Goal: Information Seeking & Learning: Learn about a topic

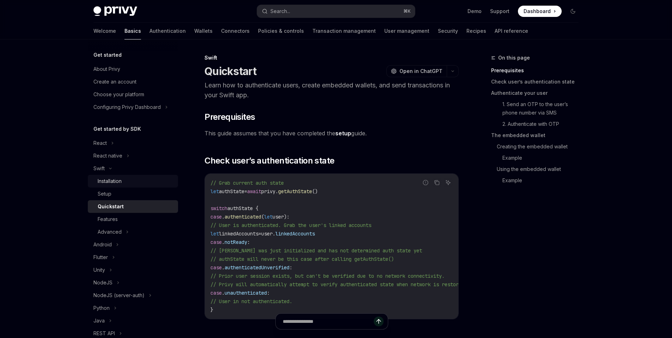
click at [116, 185] on div "Installation" at bounding box center [110, 181] width 24 height 8
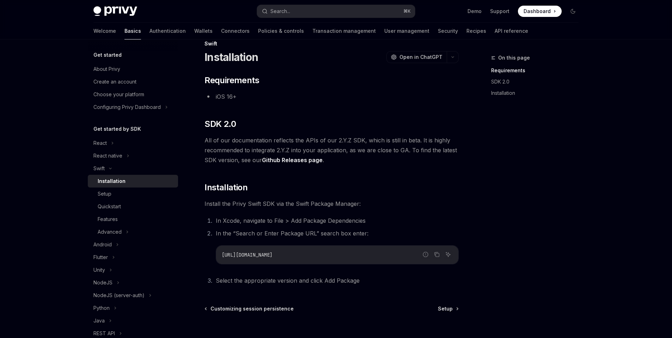
scroll to position [21, 0]
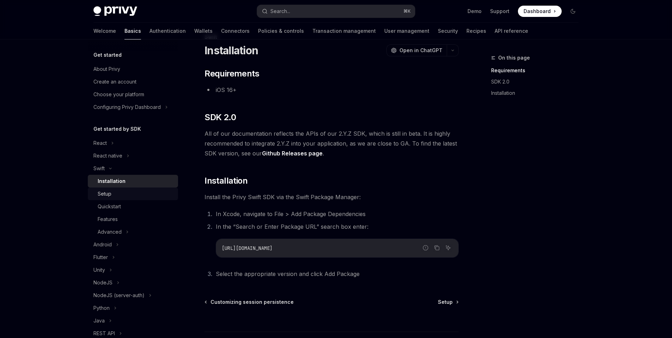
click at [116, 196] on div "Setup" at bounding box center [136, 194] width 76 height 8
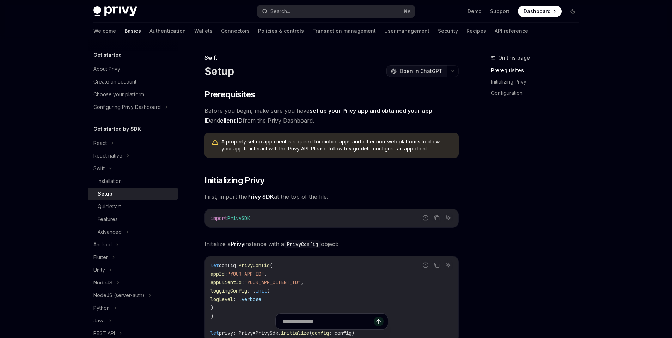
click at [425, 72] on span "Open in ChatGPT" at bounding box center [421, 71] width 43 height 7
click at [535, 13] on span "Dashboard" at bounding box center [537, 11] width 27 height 7
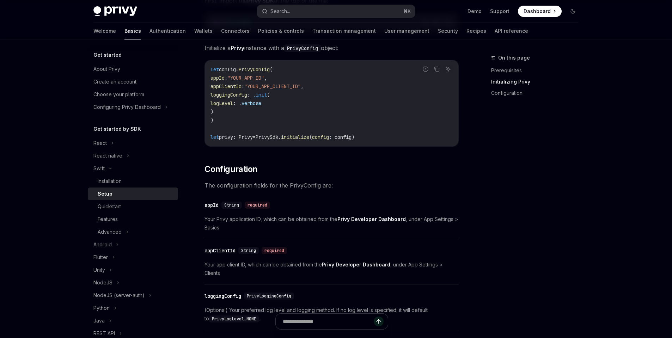
scroll to position [187, 0]
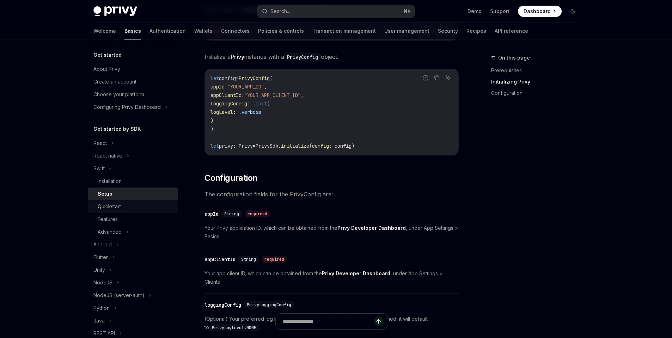
click at [120, 210] on div "Quickstart" at bounding box center [109, 206] width 23 height 8
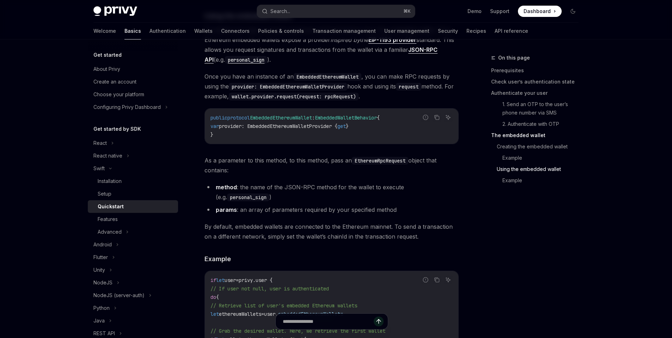
scroll to position [1098, 0]
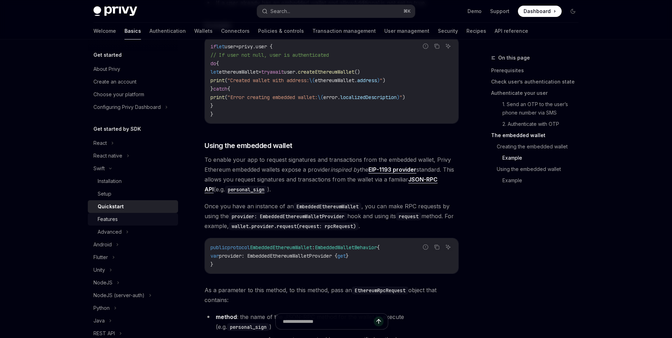
click at [119, 220] on div "Features" at bounding box center [136, 219] width 76 height 8
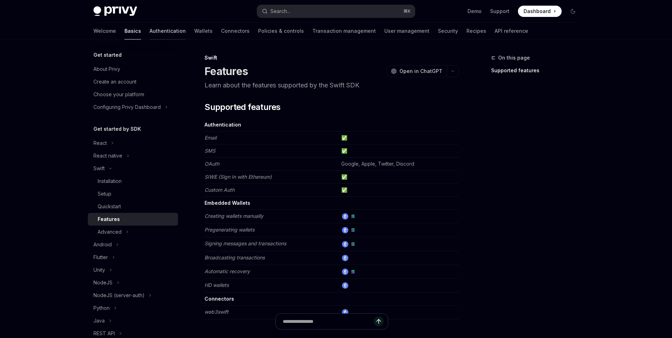
click at [150, 31] on link "Authentication" at bounding box center [168, 31] width 36 height 17
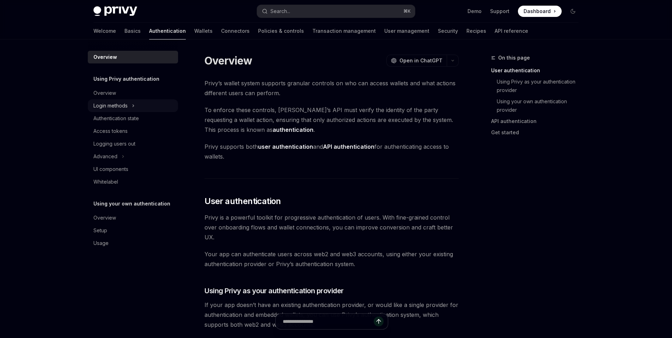
click at [123, 103] on div "Login methods" at bounding box center [110, 106] width 34 height 8
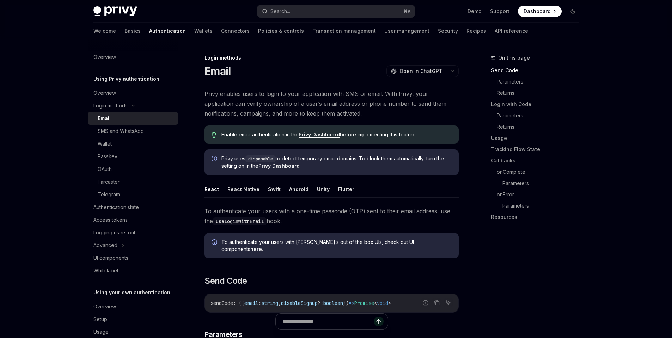
click at [106, 116] on div "Email" at bounding box center [104, 118] width 13 height 8
click at [272, 189] on button "Swift" at bounding box center [274, 189] width 13 height 17
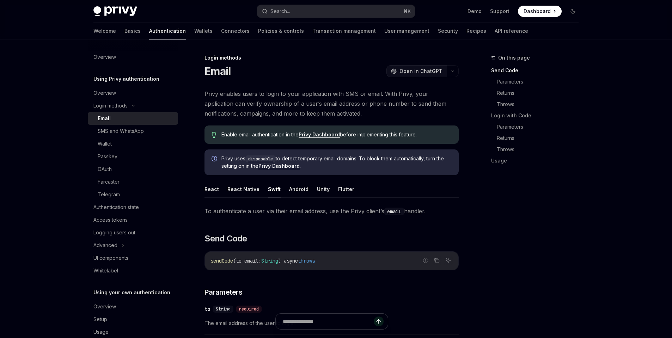
click at [419, 70] on span "Open in ChatGPT" at bounding box center [421, 71] width 43 height 7
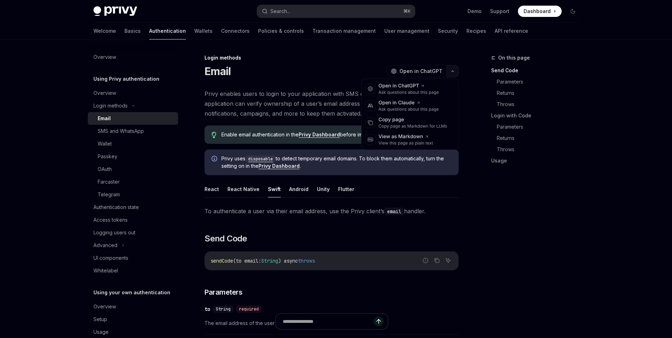
click at [453, 73] on button "button" at bounding box center [453, 71] width 12 height 12
click at [435, 124] on div "Copy page as Markdown for LLMs" at bounding box center [413, 126] width 69 height 6
click at [454, 74] on button "button" at bounding box center [453, 71] width 12 height 12
click at [417, 144] on div "View this page as plain text" at bounding box center [406, 143] width 55 height 6
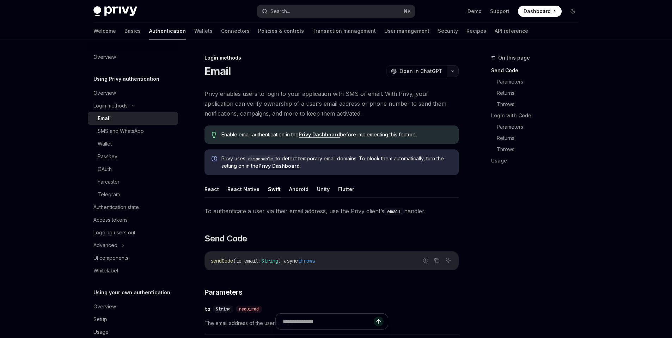
click at [453, 71] on icon "button" at bounding box center [453, 71] width 2 height 1
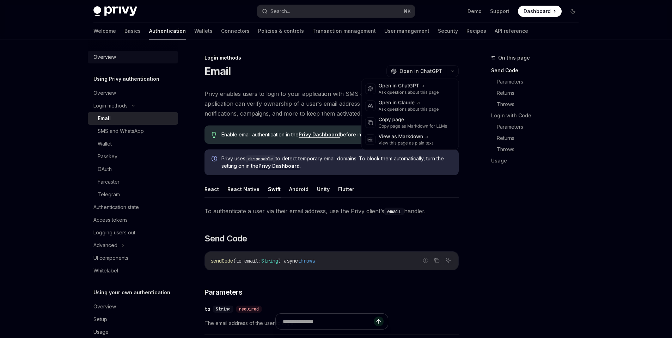
click at [104, 58] on div "Overview" at bounding box center [104, 57] width 23 height 8
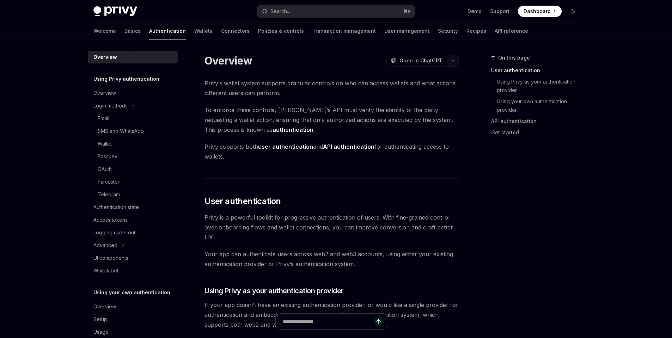
click at [453, 61] on icon "button" at bounding box center [453, 60] width 8 height 3
click at [403, 113] on div "Copy page as Markdown for LLMs" at bounding box center [413, 116] width 69 height 6
click at [495, 34] on link "API reference" at bounding box center [512, 31] width 34 height 17
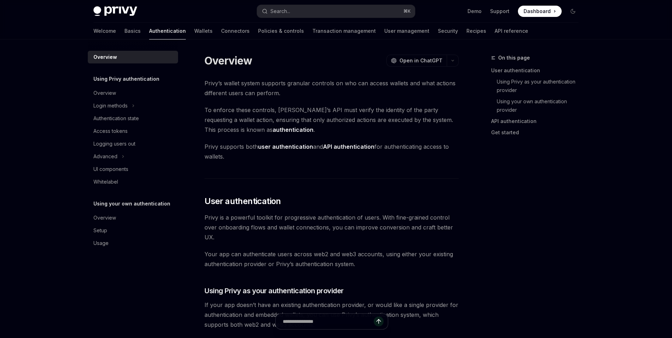
type textarea "*"
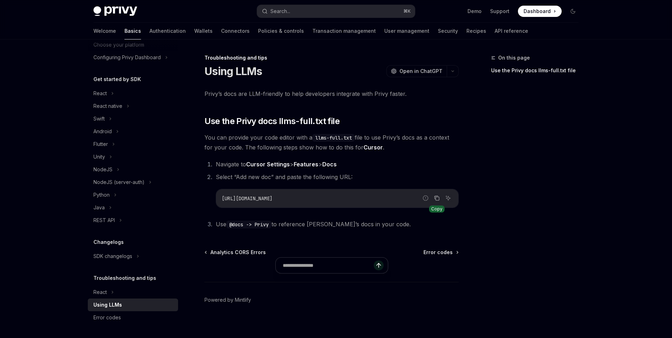
click at [438, 201] on icon "Copy the contents from the code block" at bounding box center [438, 199] width 4 height 4
click at [436, 198] on icon "Copy the contents from the code block" at bounding box center [438, 199] width 4 height 4
click at [336, 13] on button "Search... ⌘ K" at bounding box center [336, 11] width 158 height 13
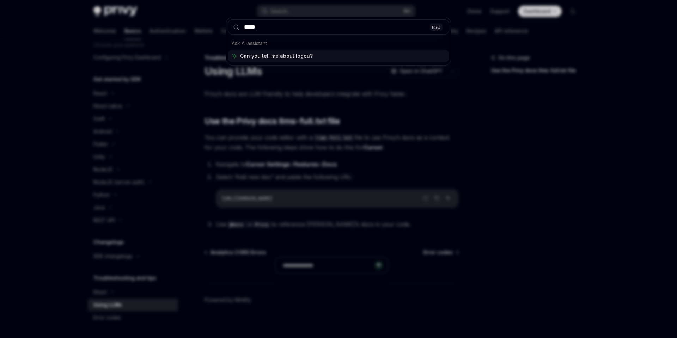
type input "******"
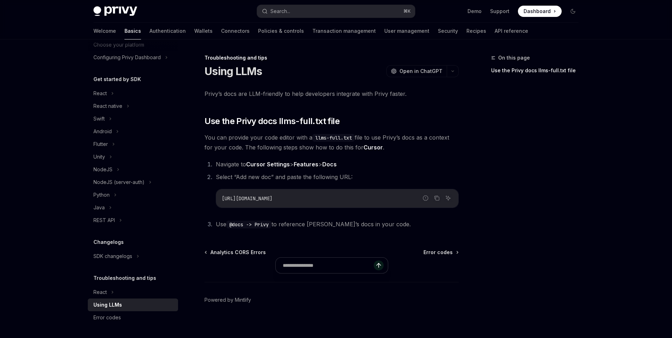
type textarea "*"
